Goal: Information Seeking & Learning: Learn about a topic

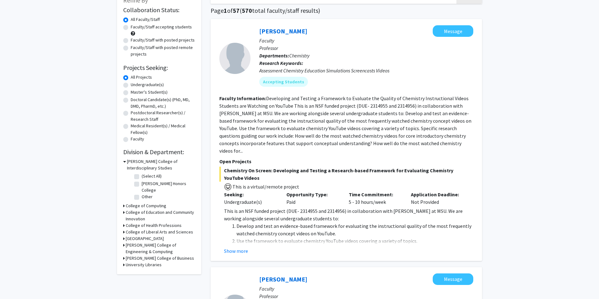
scroll to position [48, 0]
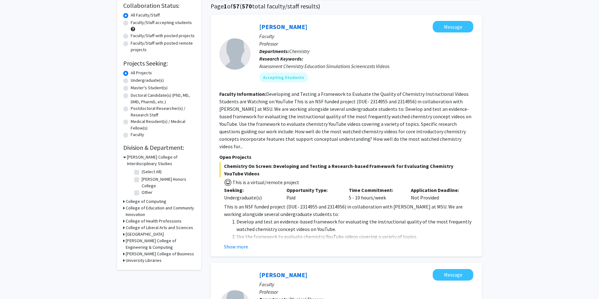
click at [245, 244] on div "[PERSON_NAME] Message Faculty Professor Departments: Chemistry Research Keyword…" at bounding box center [346, 136] width 271 height 242
click at [244, 243] on button "Show more" at bounding box center [236, 246] width 24 height 7
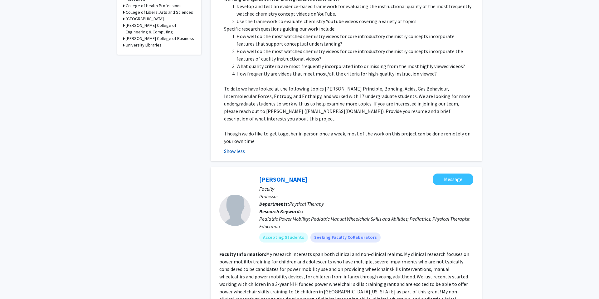
scroll to position [286, 0]
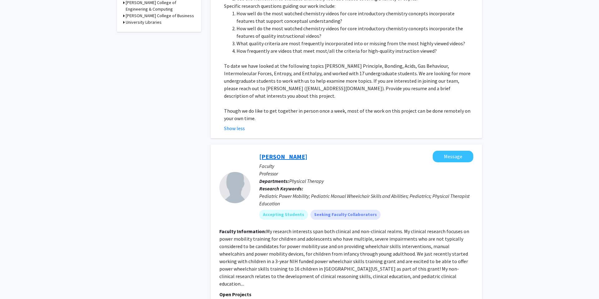
click at [283, 153] on link "[PERSON_NAME]" at bounding box center [283, 157] width 48 height 8
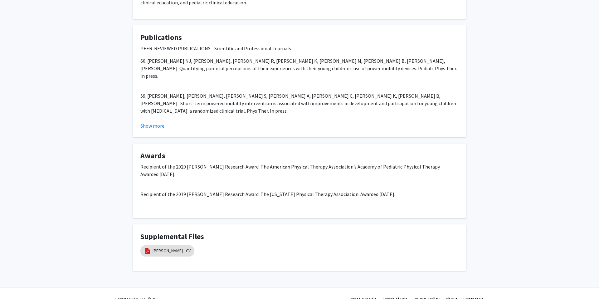
scroll to position [413, 0]
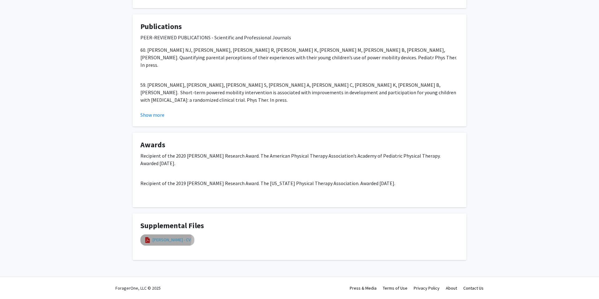
click at [165, 238] on link "[PERSON_NAME] - CV" at bounding box center [172, 239] width 38 height 7
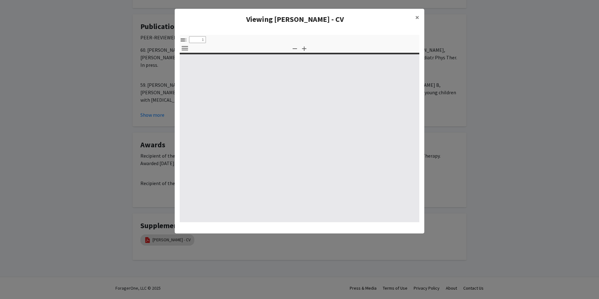
type input "0"
select select "custom"
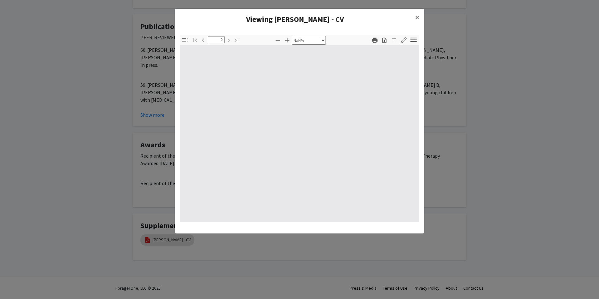
type input "1"
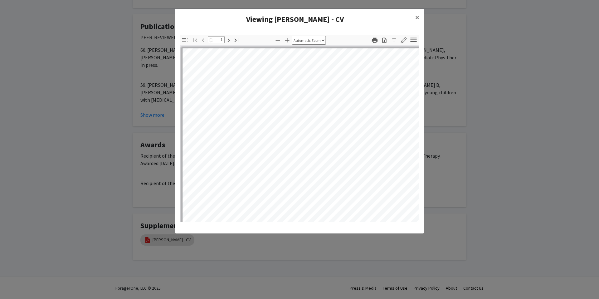
select select "auto"
click at [416, 17] on span "×" at bounding box center [417, 17] width 4 height 10
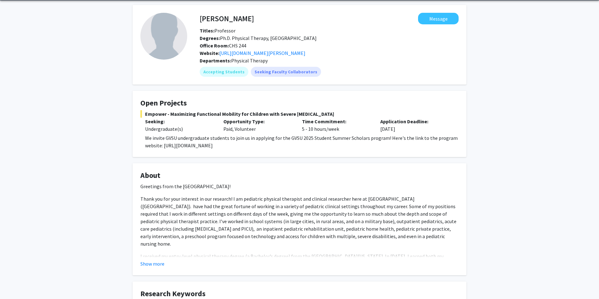
scroll to position [0, 0]
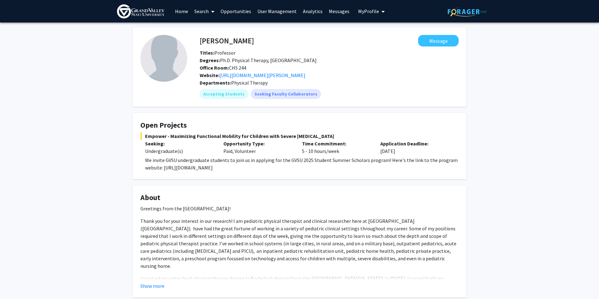
click at [176, 12] on link "Home" at bounding box center [181, 11] width 19 height 22
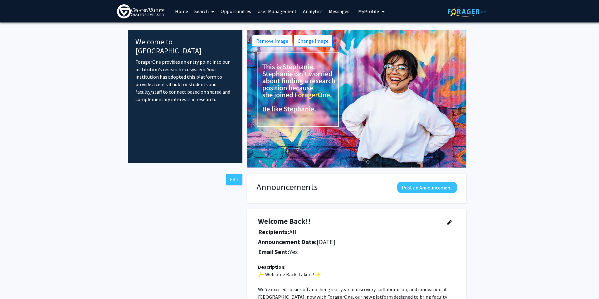
click at [194, 12] on link "Search" at bounding box center [204, 11] width 26 height 22
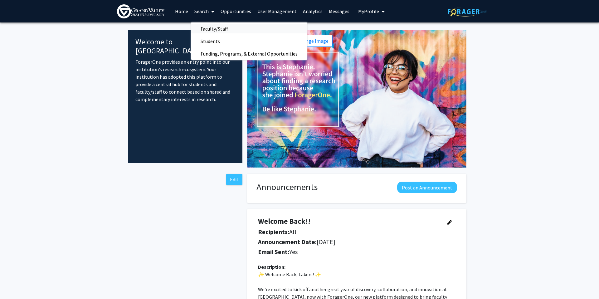
click at [211, 29] on span "Faculty/Staff" at bounding box center [214, 28] width 46 height 12
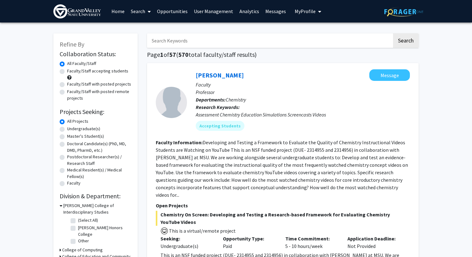
click at [122, 16] on link "Home" at bounding box center [117, 11] width 19 height 22
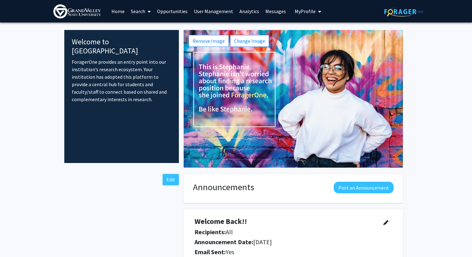
click at [136, 13] on link "Search" at bounding box center [141, 11] width 26 height 22
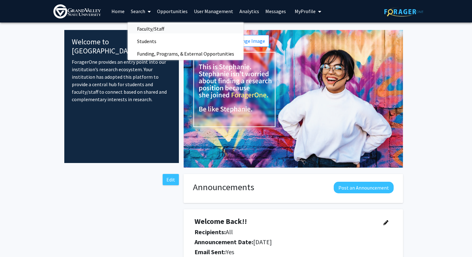
click at [146, 27] on span "Faculty/Staff" at bounding box center [151, 28] width 46 height 12
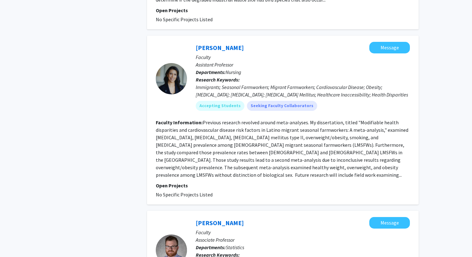
scroll to position [1789, 0]
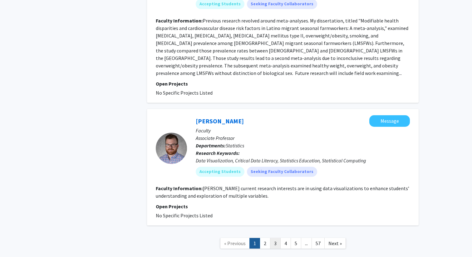
click at [275, 238] on link "3" at bounding box center [275, 243] width 11 height 11
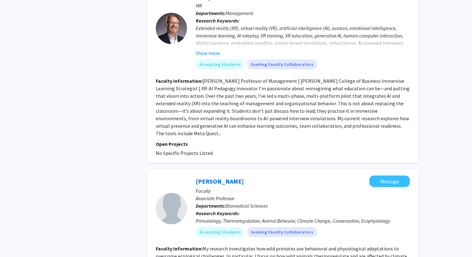
scroll to position [1352, 0]
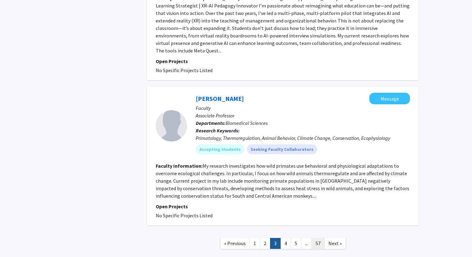
click at [312, 238] on link "57" at bounding box center [317, 243] width 13 height 11
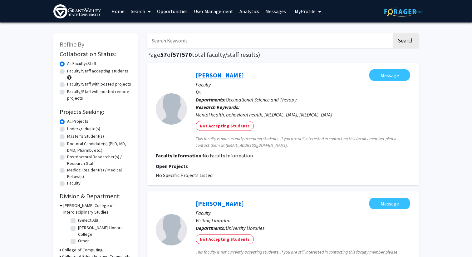
click at [217, 76] on link "[PERSON_NAME]" at bounding box center [220, 75] width 48 height 8
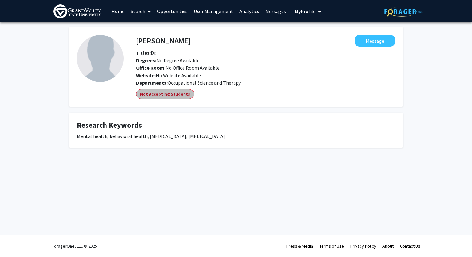
click at [168, 96] on mat-chip "Not Accepting Students" at bounding box center [165, 94] width 58 height 10
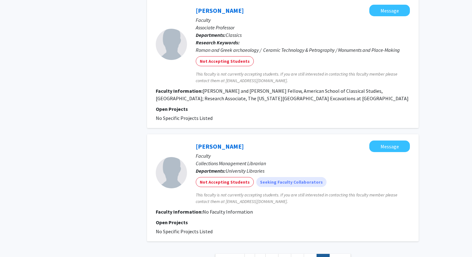
scroll to position [1151, 0]
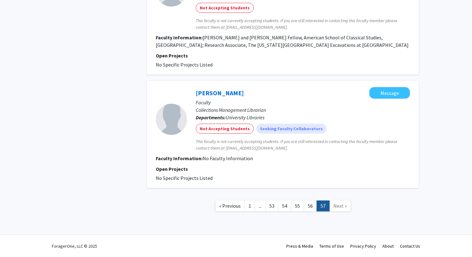
click at [257, 205] on link "..." at bounding box center [260, 205] width 11 height 11
click at [225, 204] on span "« Previous" at bounding box center [230, 205] width 22 height 6
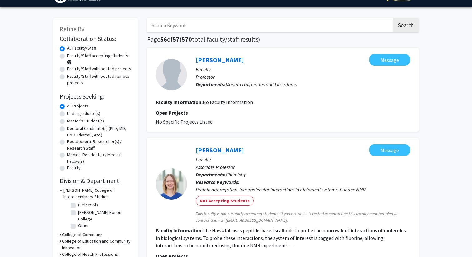
scroll to position [15, 0]
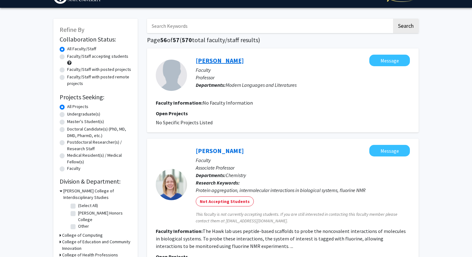
click at [216, 61] on link "[PERSON_NAME]" at bounding box center [220, 60] width 48 height 8
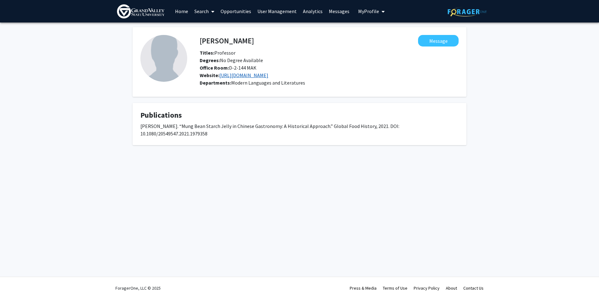
click at [241, 75] on link "[URL][DOMAIN_NAME]" at bounding box center [243, 75] width 49 height 6
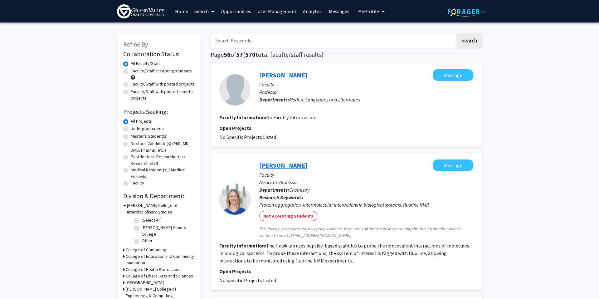
click at [266, 167] on link "[PERSON_NAME]" at bounding box center [283, 165] width 48 height 8
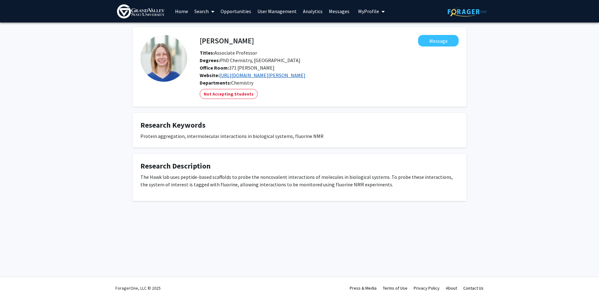
click at [260, 77] on link "[URL][DOMAIN_NAME][PERSON_NAME]" at bounding box center [262, 75] width 86 height 6
